Goal: Navigation & Orientation: Find specific page/section

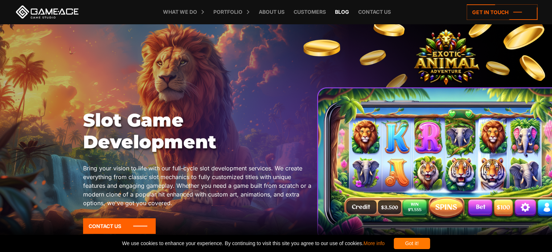
click at [341, 10] on link "Blog" at bounding box center [341, 12] width 21 height 24
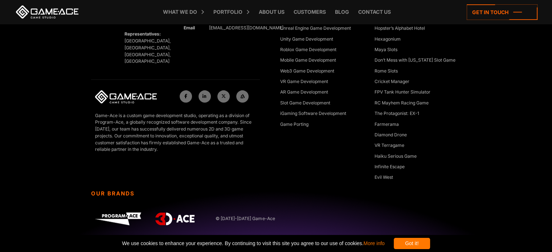
drag, startPoint x: 554, startPoint y: 17, endPoint x: 537, endPoint y: 251, distance: 234.4
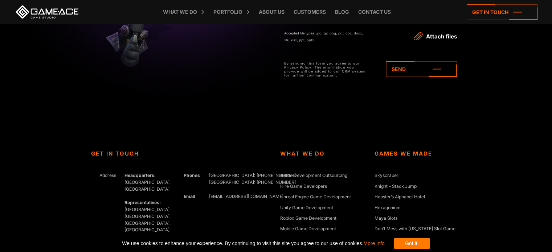
scroll to position [2726, 0]
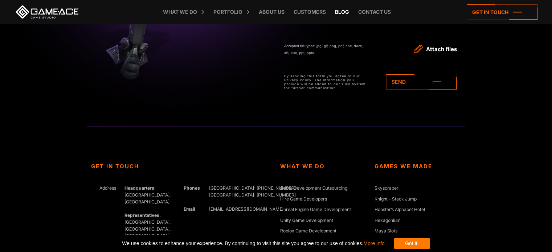
click at [341, 9] on link "Blog" at bounding box center [341, 12] width 21 height 24
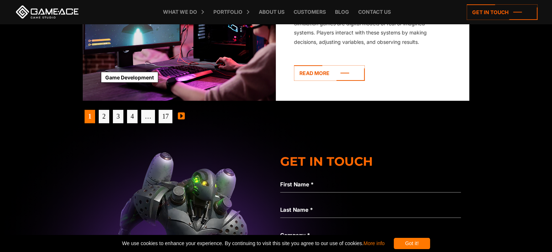
scroll to position [2396, 0]
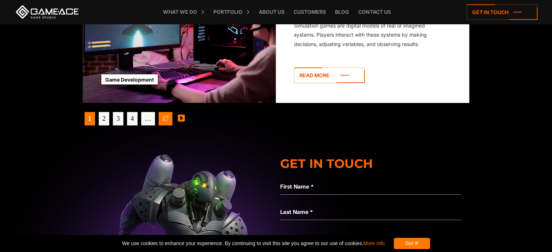
click at [169, 120] on link "17" at bounding box center [166, 118] width 14 height 13
